Goal: Communication & Community: Answer question/provide support

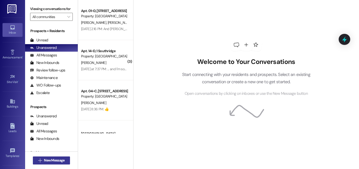
click at [47, 162] on span "New Message" at bounding box center [54, 160] width 21 height 5
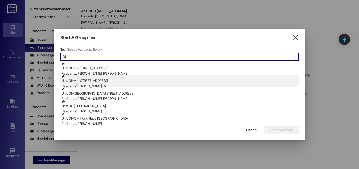
type input "01"
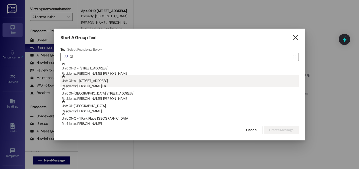
click at [84, 84] on div "Residents: [PERSON_NAME] Or" at bounding box center [180, 85] width 237 height 5
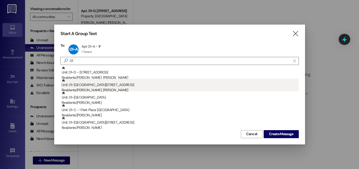
click at [95, 88] on div "Residents: [PERSON_NAME], [PERSON_NAME]" at bounding box center [180, 89] width 237 height 5
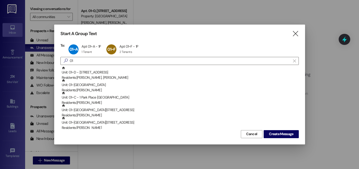
click at [95, 88] on div "Residents: [PERSON_NAME]" at bounding box center [180, 89] width 237 height 5
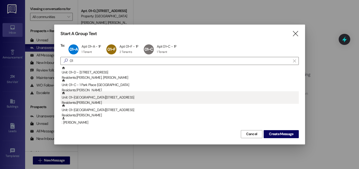
click at [87, 101] on div "Residents: [PERSON_NAME]" at bounding box center [180, 102] width 237 height 5
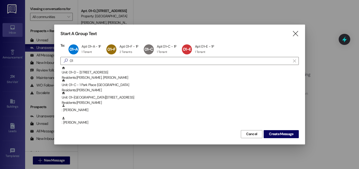
click at [87, 101] on div "Residents: [PERSON_NAME]" at bounding box center [180, 102] width 237 height 5
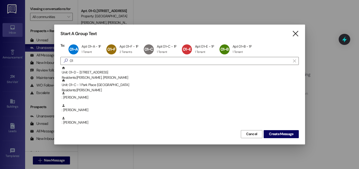
click at [296, 35] on icon "" at bounding box center [295, 33] width 7 height 5
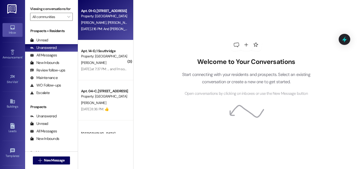
click at [106, 25] on div "[PERSON_NAME] [PERSON_NAME] [PERSON_NAME] [PERSON_NAME] [PERSON_NAME] Or" at bounding box center [103, 23] width 47 height 6
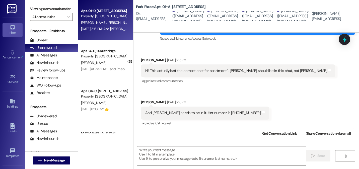
scroll to position [136, 0]
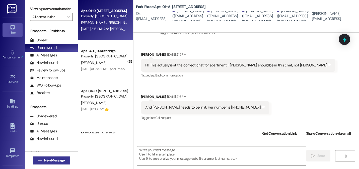
click at [48, 160] on span "New Message" at bounding box center [54, 160] width 21 height 5
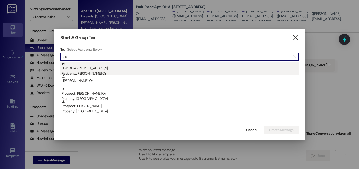
type input "tso"
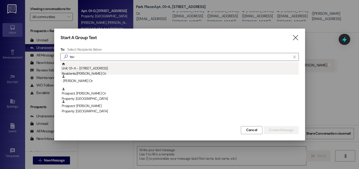
click at [84, 71] on div "Residents: [PERSON_NAME] Or" at bounding box center [180, 73] width 237 height 5
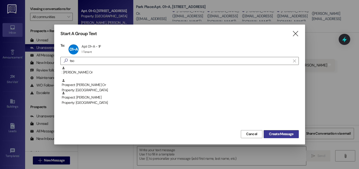
click at [276, 133] on span "Create Message" at bounding box center [281, 133] width 24 height 5
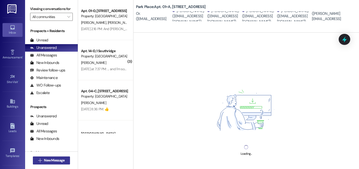
click at [51, 159] on span "New Message" at bounding box center [54, 160] width 21 height 5
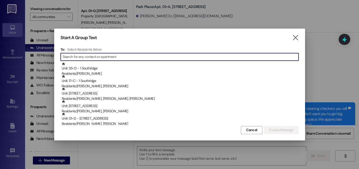
scroll to position [15108, 0]
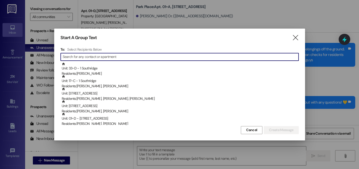
click at [72, 56] on input at bounding box center [181, 56] width 236 height 7
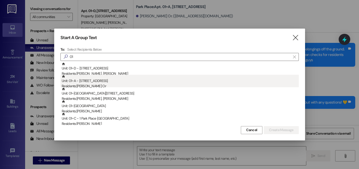
click at [92, 84] on div "Residents: [PERSON_NAME] Or" at bounding box center [180, 85] width 237 height 5
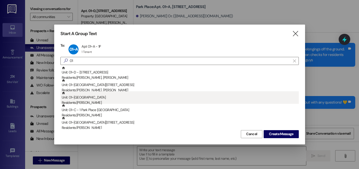
click at [89, 99] on div "Unit: 01~C - 1 Park Place Residents: [PERSON_NAME]" at bounding box center [180, 98] width 237 height 14
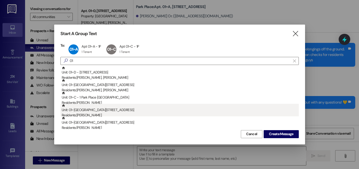
click at [89, 113] on div "Residents: [PERSON_NAME]" at bounding box center [180, 115] width 237 height 5
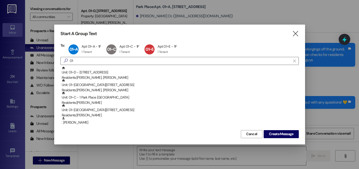
click at [89, 113] on div "Residents: [PERSON_NAME]" at bounding box center [180, 115] width 237 height 5
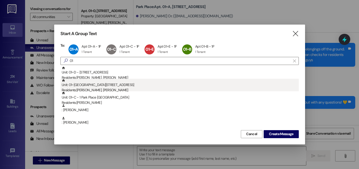
click at [89, 90] on div "Residents: [PERSON_NAME], [PERSON_NAME]" at bounding box center [180, 89] width 237 height 5
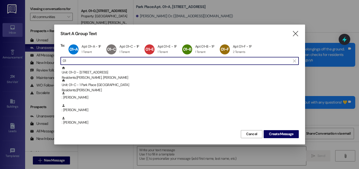
drag, startPoint x: 70, startPoint y: 61, endPoint x: 57, endPoint y: 61, distance: 12.3
click at [57, 61] on div "Start A Group Text  To: 01~A Apt 01~A - 1P Apt 01~A - 1P 1 Tenant 1 Tenant cli…" at bounding box center [179, 85] width 251 height 120
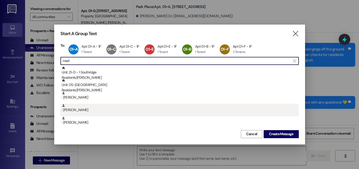
type input "mad"
click at [75, 111] on div ": [PERSON_NAME]" at bounding box center [180, 108] width 237 height 9
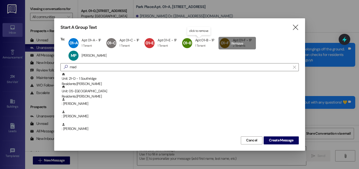
click at [228, 43] on div "01~F Apt 01~F - 1P Apt 01~F - 1P 2 Tenants 2 Tenants click to remove" at bounding box center [236, 43] width 37 height 13
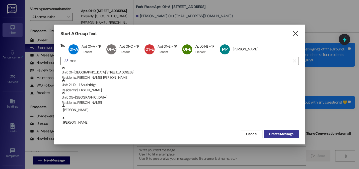
click at [280, 135] on span "Create Message" at bounding box center [281, 133] width 24 height 5
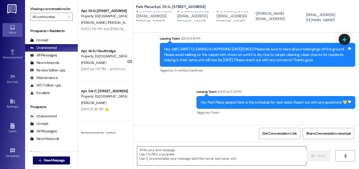
click at [143, 150] on textarea at bounding box center [221, 155] width 169 height 19
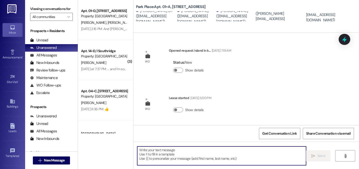
scroll to position [0, 0]
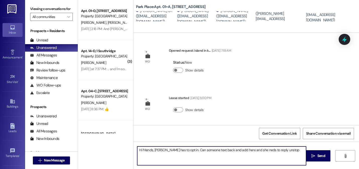
click at [260, 150] on textarea "Hi friends, [PERSON_NAME] has to opt in. Can someone text back and add here and…" at bounding box center [221, 155] width 169 height 19
click at [288, 150] on textarea "Hi friends, [PERSON_NAME] has to opt in. Can someone text back and add here and…" at bounding box center [221, 155] width 169 height 19
click at [243, 150] on textarea "Hi friends, [PERSON_NAME] has to opt in. Can someone text back and add here and…" at bounding box center [221, 155] width 169 height 19
click at [253, 150] on textarea "Hi friends, [PERSON_NAME] has to opt in. Can someone text back and add here? an…" at bounding box center [221, 155] width 169 height 19
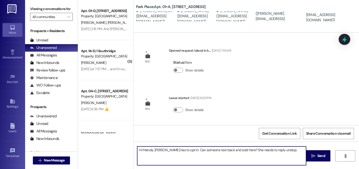
click at [251, 149] on textarea "Hi friends, [PERSON_NAME] has to opt in. Can someone text back and add here? Sh…" at bounding box center [221, 155] width 169 height 19
click at [294, 152] on textarea "Hi friends, [PERSON_NAME] has to opt in. Can someone text back and add here? Sh…" at bounding box center [221, 155] width 169 height 19
type textarea "Hi friends, [PERSON_NAME] has to opt in. Can someone text back and add here? Sh…"
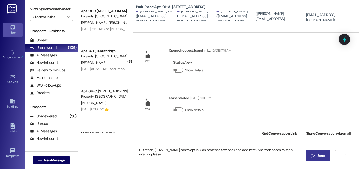
click at [321, 156] on span "Send" at bounding box center [321, 155] width 8 height 5
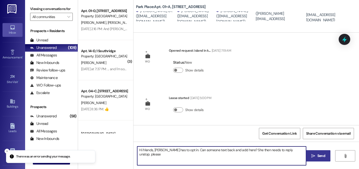
drag, startPoint x: 302, startPoint y: 150, endPoint x: 135, endPoint y: 148, distance: 167.1
click at [137, 148] on textarea "Hi friends, [PERSON_NAME] has to opt in. Can someone text back and add here? Sh…" at bounding box center [221, 155] width 169 height 19
click at [8, 150] on icon "Close toast" at bounding box center [7, 151] width 3 height 3
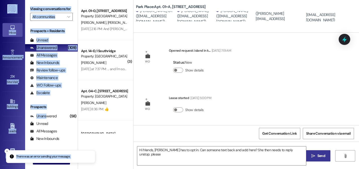
click at [50, 154] on div "There was an error sending your message. Inbox Go to Inbox Announcement • Send …" at bounding box center [179, 84] width 359 height 169
click at [7, 151] on line "Close toast" at bounding box center [7, 151] width 2 height 2
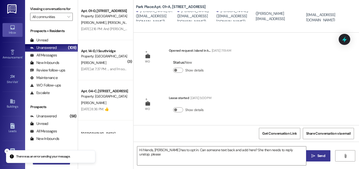
click at [45, 161] on div "There was an error sending your message. Inbox Go to Inbox Announcement • Send …" at bounding box center [179, 84] width 359 height 169
click at [8, 151] on icon "Close toast" at bounding box center [7, 151] width 3 height 3
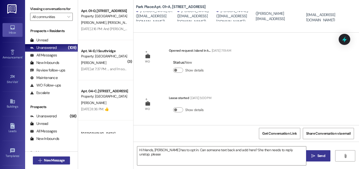
click at [44, 162] on span "New Message" at bounding box center [54, 160] width 21 height 5
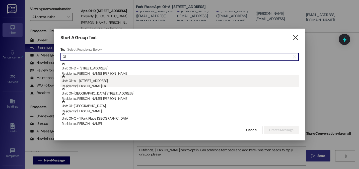
type input "01"
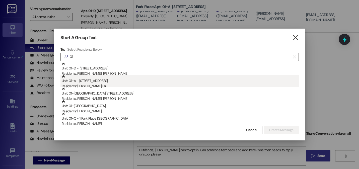
click at [93, 80] on div "Unit: 01~A - 1 Park Place Residents: [PERSON_NAME][GEOGRAPHIC_DATA]" at bounding box center [180, 82] width 237 height 14
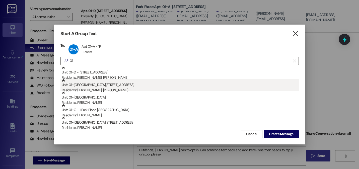
click at [93, 86] on div "Unit: 01~F - 1 Park Place Residents: [PERSON_NAME], [PERSON_NAME]" at bounding box center [180, 86] width 237 height 14
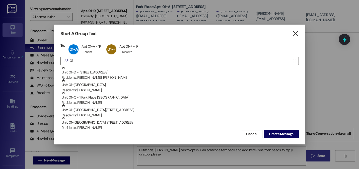
click at [93, 86] on div "Unit: 01~C - 1 Park Place Residents: [PERSON_NAME]" at bounding box center [180, 86] width 237 height 14
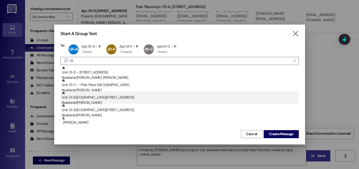
click at [90, 99] on div "Unit: 01~E - 1 Park Place Residents: [PERSON_NAME]" at bounding box center [180, 98] width 237 height 14
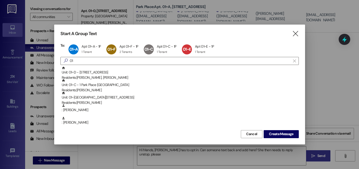
click at [90, 99] on div "Unit: 01~B - 1 Park Place Residents: [PERSON_NAME]" at bounding box center [180, 98] width 237 height 14
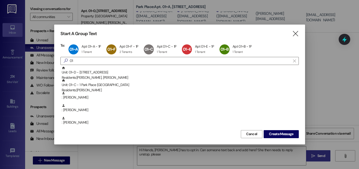
click at [159, 161] on div at bounding box center [179, 84] width 359 height 169
click at [286, 133] on span "Create Message" at bounding box center [281, 133] width 24 height 5
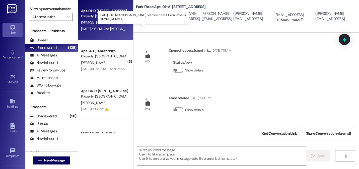
click at [101, 31] on div "[DATE] 2:16 PM: And [PERSON_NAME] needs to be in it. Her number is [PHONE_NUMBE…" at bounding box center [145, 29] width 129 height 5
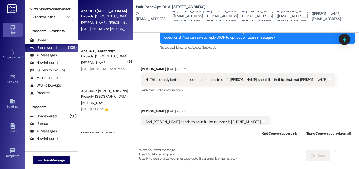
scroll to position [136, 0]
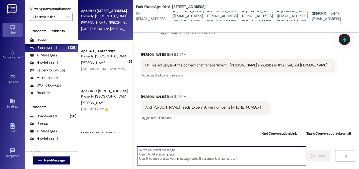
click at [142, 154] on textarea at bounding box center [221, 155] width 169 height 19
paste textarea "[PERSON_NAME][EMAIL_ADDRESS][PERSON_NAME][DOMAIN_NAME]"
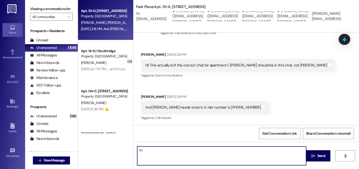
type textarea "e"
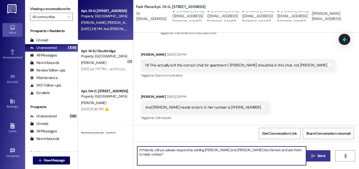
type textarea "Hi friends, will you please respond by adding [PERSON_NAME] and [PERSON_NAME] i…"
click at [315, 155] on span " Send" at bounding box center [318, 155] width 16 height 5
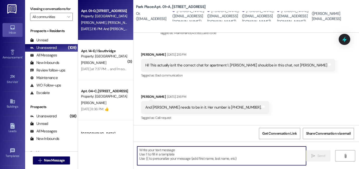
click at [141, 154] on textarea at bounding box center [221, 155] width 169 height 19
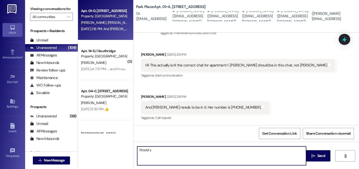
click at [141, 154] on textarea "Would" at bounding box center [221, 155] width 169 height 19
click at [141, 154] on textarea "Would you guys be ok if we had cleaners go in" at bounding box center [221, 155] width 169 height 19
type textarea "Would you guys be ok if we had cleaners go in"
click at [44, 161] on span "New Message" at bounding box center [54, 160] width 21 height 5
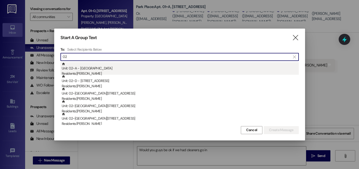
type input "02"
click at [89, 71] on div "Residents: [PERSON_NAME]" at bounding box center [180, 73] width 237 height 5
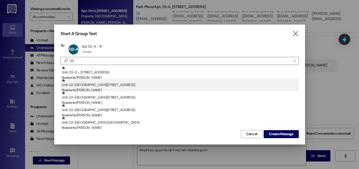
click at [94, 87] on div "Unit: 02~C - 1 Park Place Residents: [PERSON_NAME]" at bounding box center [180, 86] width 237 height 14
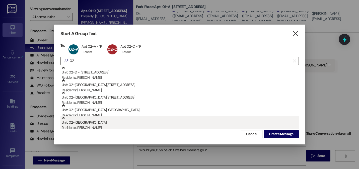
click at [85, 126] on div "Residents: [PERSON_NAME]" at bounding box center [180, 127] width 237 height 5
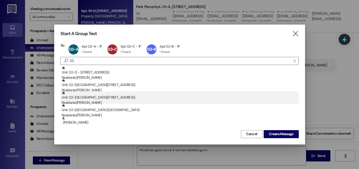
click at [90, 103] on div "Residents: [PERSON_NAME]" at bounding box center [180, 102] width 237 height 5
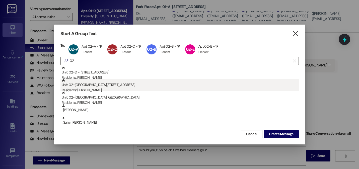
click at [92, 90] on div "Residents: [PERSON_NAME]" at bounding box center [180, 89] width 237 height 5
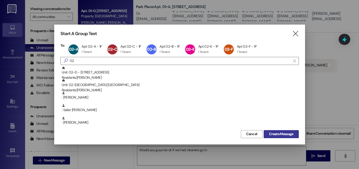
click at [282, 133] on span "Create Message" at bounding box center [281, 133] width 24 height 5
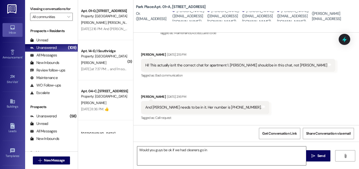
scroll to position [0, 0]
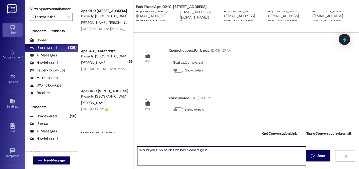
drag, startPoint x: 211, startPoint y: 151, endPoint x: 128, endPoint y: 144, distance: 83.0
click at [128, 144] on div "Apt. 01~D, [GEOGRAPHIC_DATA] Property: [GEOGRAPHIC_DATA] [PERSON_NAME] [PERSON_…" at bounding box center [218, 84] width 281 height 169
type textarea "Hey are you a"
click at [51, 162] on span "New Message" at bounding box center [54, 160] width 21 height 5
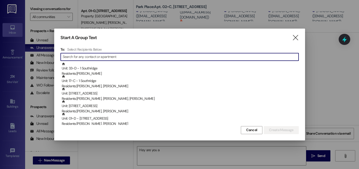
click at [71, 57] on input at bounding box center [181, 56] width 236 height 7
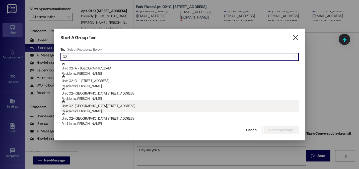
type input "0"
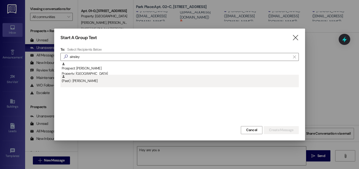
click at [83, 81] on div "(Past) : [PERSON_NAME]" at bounding box center [180, 79] width 237 height 9
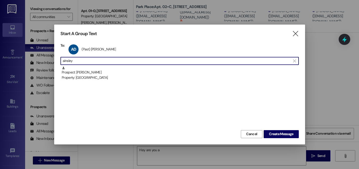
drag, startPoint x: 83, startPoint y: 60, endPoint x: 48, endPoint y: 59, distance: 35.1
click at [48, 59] on div "Start A Group Text  To: AD (Past) [PERSON_NAME] (Past) [PERSON_NAME] click to …" at bounding box center [179, 84] width 359 height 169
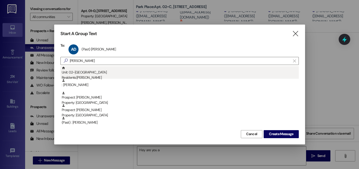
click at [75, 76] on div "Residents: [PERSON_NAME]" at bounding box center [180, 77] width 237 height 5
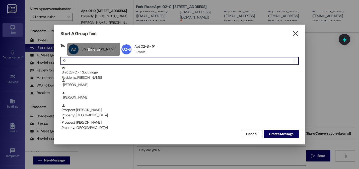
type input "K"
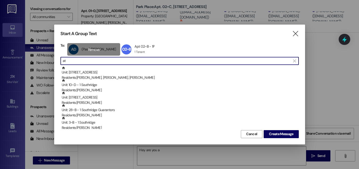
type input "a"
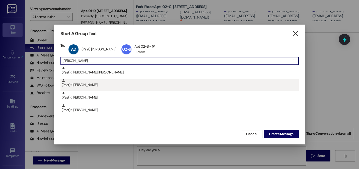
type input "[PERSON_NAME]"
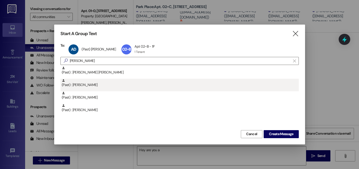
click at [87, 85] on div "(Past) : [PERSON_NAME]" at bounding box center [180, 83] width 237 height 9
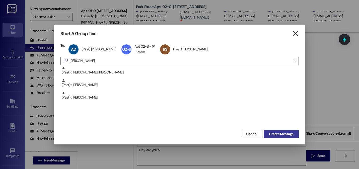
click at [275, 134] on span "Create Message" at bounding box center [281, 133] width 24 height 5
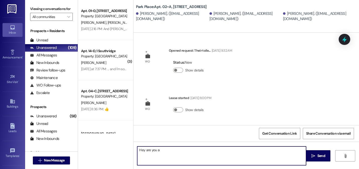
drag, startPoint x: 159, startPoint y: 151, endPoint x: 132, endPoint y: 149, distance: 27.1
click at [134, 149] on div "Hey are you a" at bounding box center [218, 155] width 169 height 19
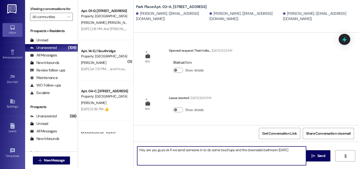
type textarea "Hey are you guys ok if we send someone in to do some touchups and the downstais…"
click at [253, 150] on textarea "Hey are you guys ok if we send someone in to do some touchups and the downstais…" at bounding box center [221, 155] width 169 height 19
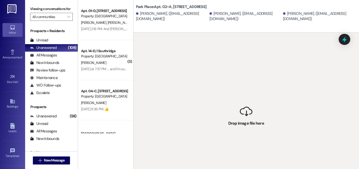
click at [202, 58] on div " Drop image file here" at bounding box center [245, 117] width 225 height 169
